Goal: Transaction & Acquisition: Purchase product/service

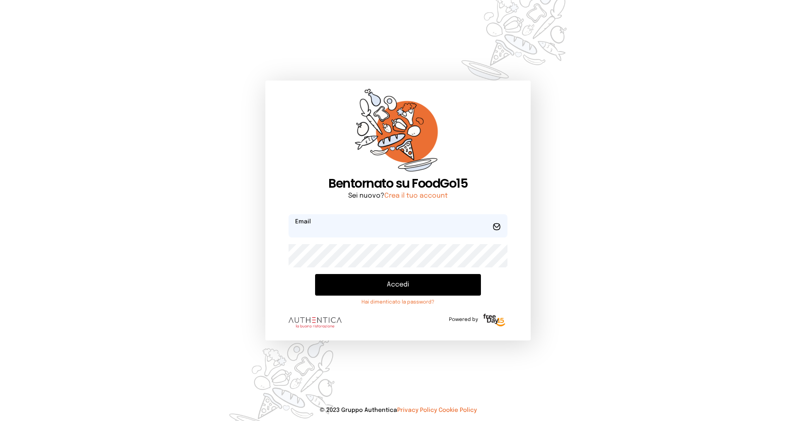
type input "**********"
click at [403, 282] on button "Accedi" at bounding box center [398, 285] width 166 height 22
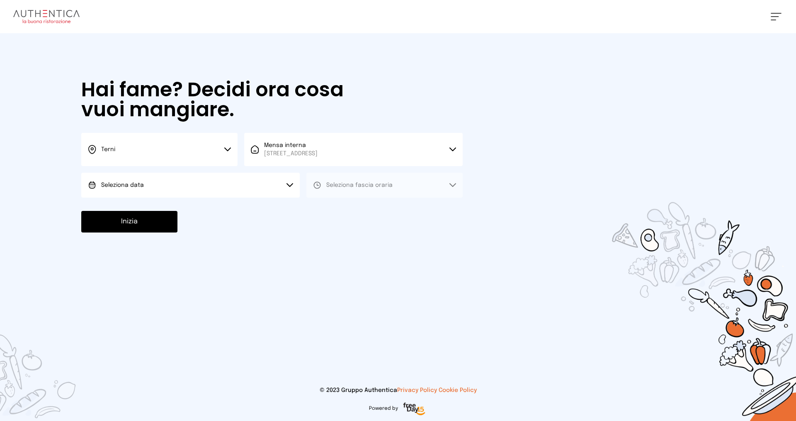
click at [213, 187] on button "Seleziona data" at bounding box center [190, 185] width 219 height 25
click at [196, 207] on li "[DATE], [DATE]" at bounding box center [190, 208] width 219 height 22
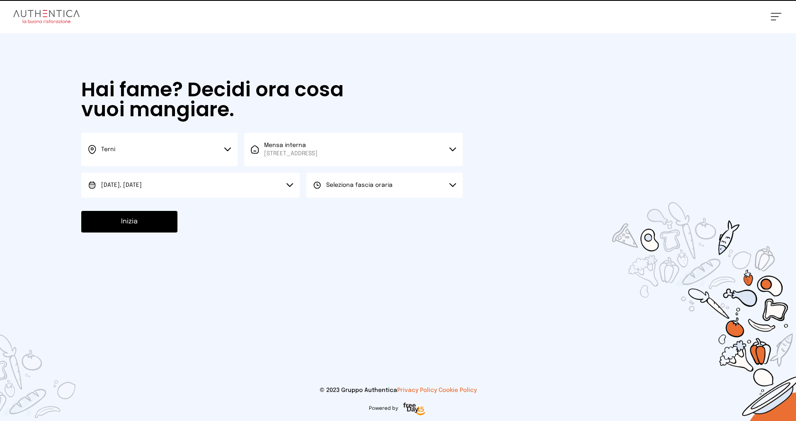
click at [303, 192] on div "[DATE], [DATE] Scegli la data [DATE], [DATE] Seleziona fascia oraria Scegli il …" at bounding box center [272, 185] width 382 height 25
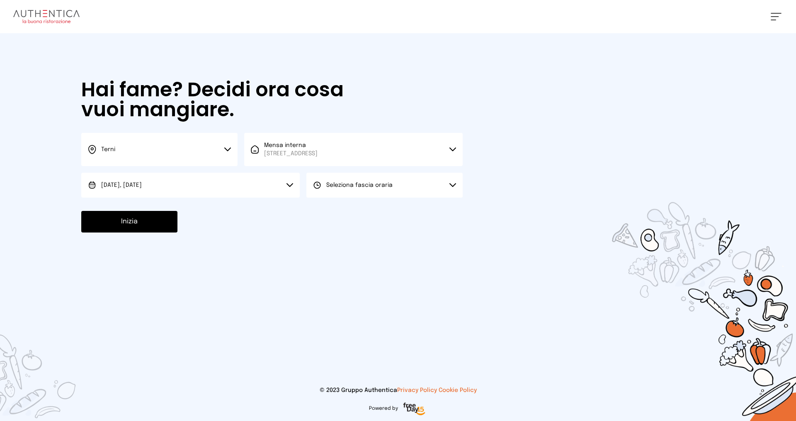
click at [325, 192] on button "Seleziona fascia oraria" at bounding box center [384, 185] width 156 height 25
drag, startPoint x: 326, startPoint y: 207, endPoint x: 285, endPoint y: 212, distance: 41.1
click at [326, 207] on div "Pranzo" at bounding box center [329, 208] width 33 height 8
click at [160, 221] on button "Inizia" at bounding box center [129, 222] width 96 height 22
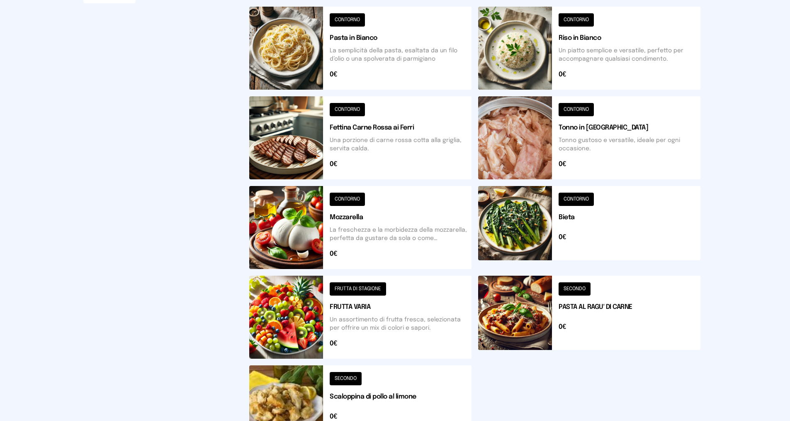
scroll to position [249, 0]
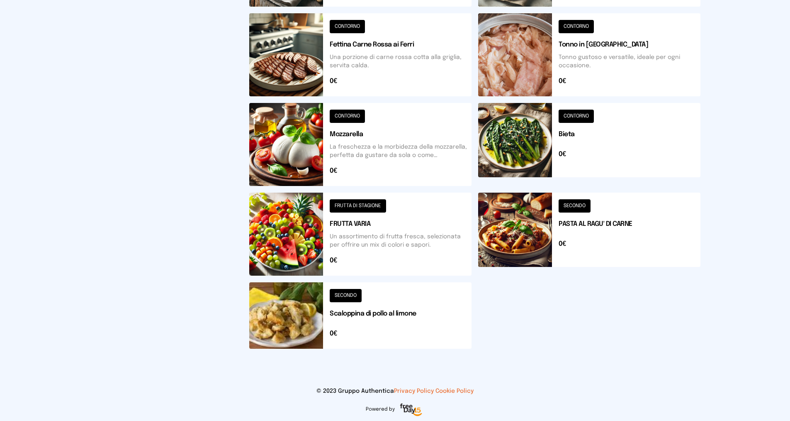
click at [428, 298] on button at bounding box center [360, 315] width 222 height 66
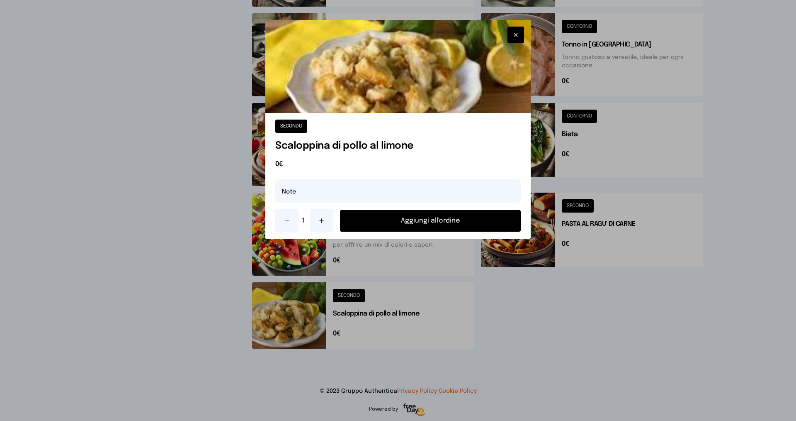
click at [322, 218] on icon at bounding box center [321, 220] width 7 height 7
click at [386, 217] on button "Aggiungi all'ordine" at bounding box center [430, 221] width 181 height 22
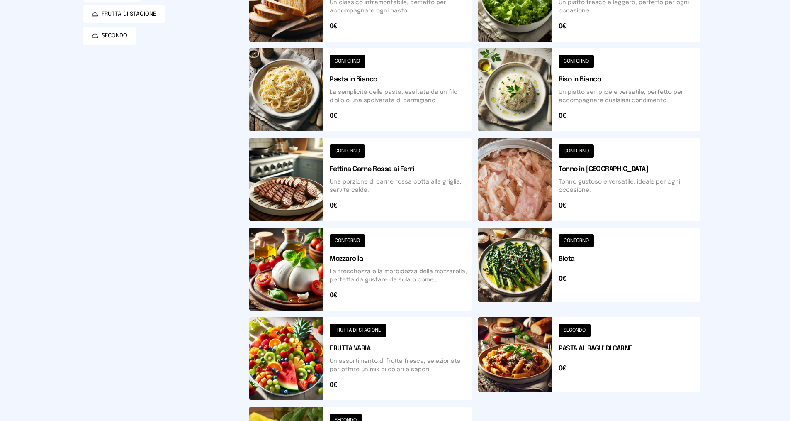
scroll to position [0, 0]
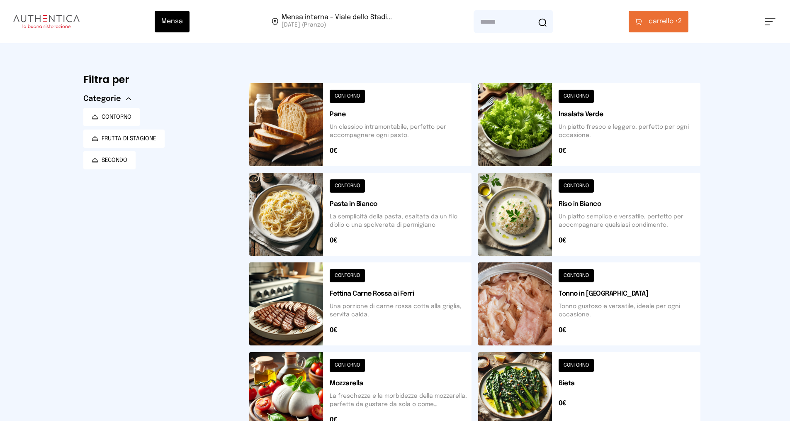
click at [536, 146] on button at bounding box center [589, 124] width 222 height 83
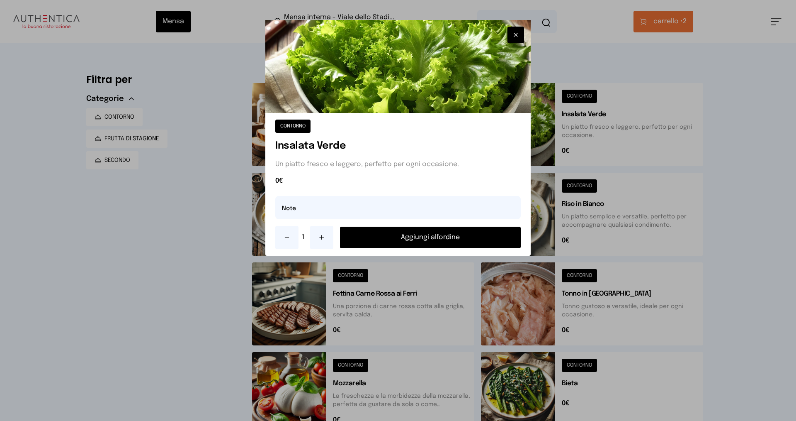
click at [442, 239] on button "Aggiungi all'ordine" at bounding box center [430, 237] width 181 height 22
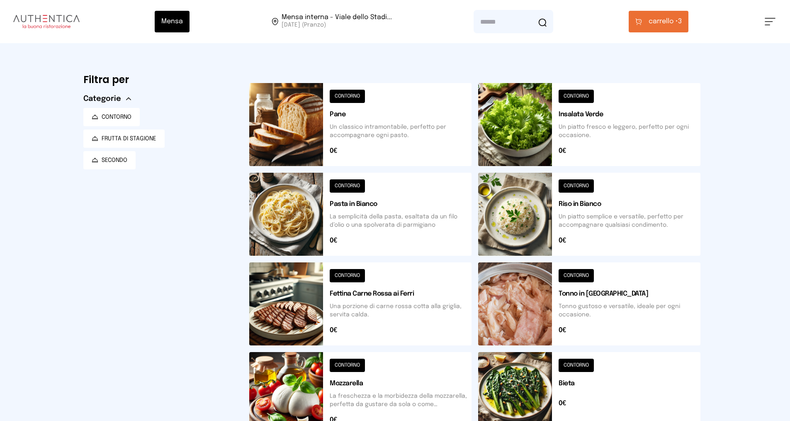
scroll to position [249, 0]
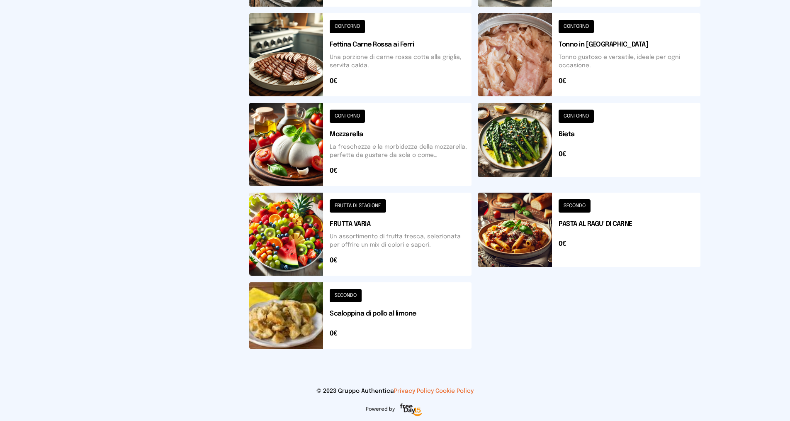
click at [340, 233] on button at bounding box center [360, 233] width 222 height 83
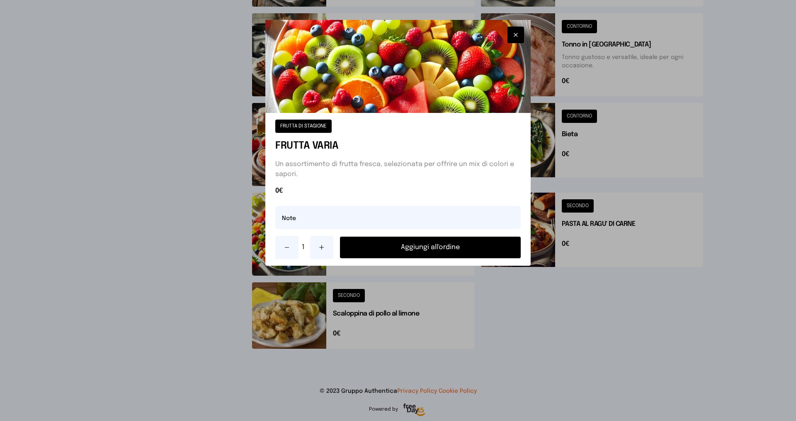
click at [318, 247] on button at bounding box center [321, 247] width 23 height 23
click at [399, 245] on button "Aggiungi all'ordine" at bounding box center [430, 247] width 181 height 22
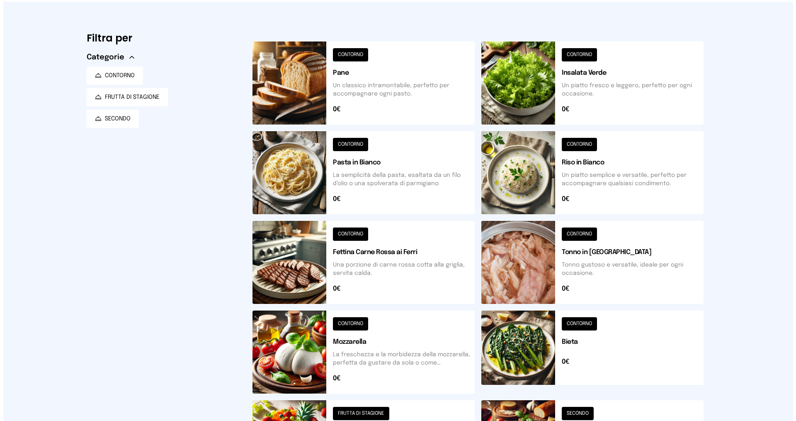
scroll to position [0, 0]
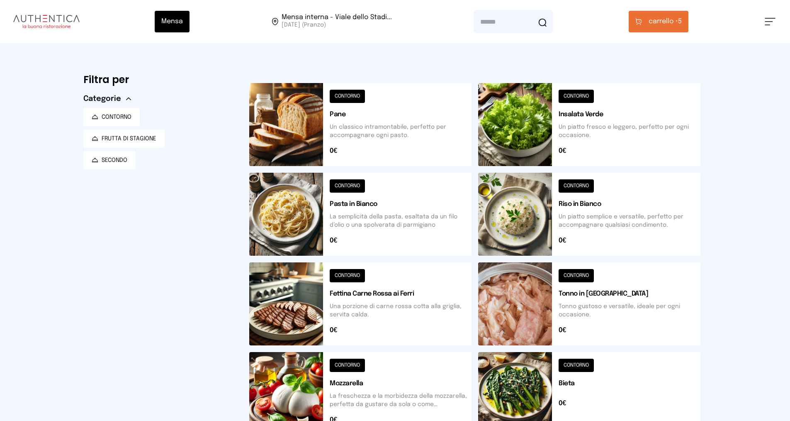
click at [664, 24] on span "carrello •" at bounding box center [663, 22] width 29 height 10
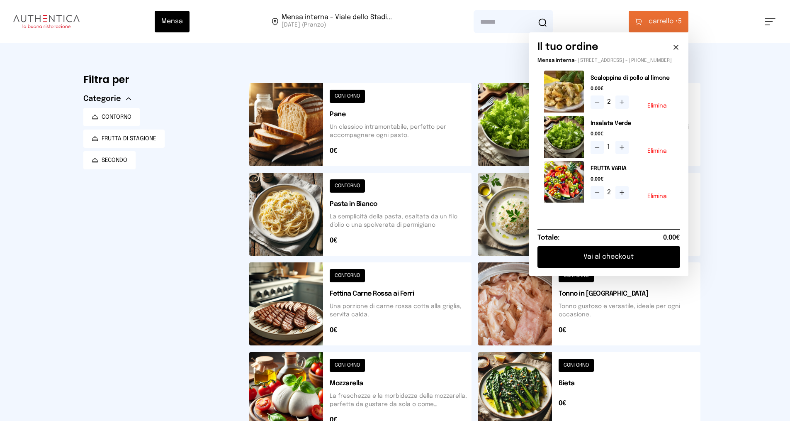
click at [587, 263] on button "Vai al checkout" at bounding box center [608, 257] width 143 height 22
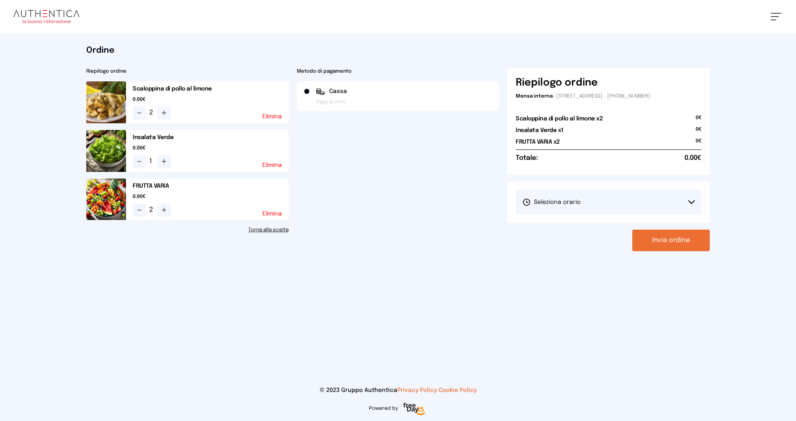
click at [585, 204] on button "Seleziona orario" at bounding box center [609, 202] width 186 height 25
click at [581, 219] on li "1° Turno (13:00 - 15:00)" at bounding box center [609, 225] width 186 height 22
click at [647, 245] on button "Invia ordine" at bounding box center [671, 240] width 78 height 22
